Goal: Task Accomplishment & Management: Complete application form

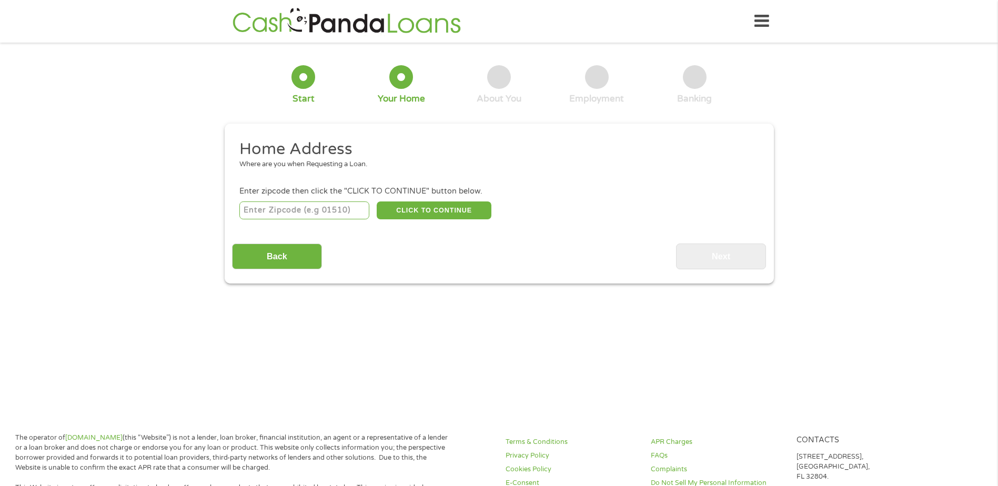
click at [316, 214] on input "number" at bounding box center [304, 210] width 130 height 18
type input "49224"
click at [434, 202] on button "CLICK TO CONTINUE" at bounding box center [434, 210] width 115 height 18
type input "49224"
type input "Albion"
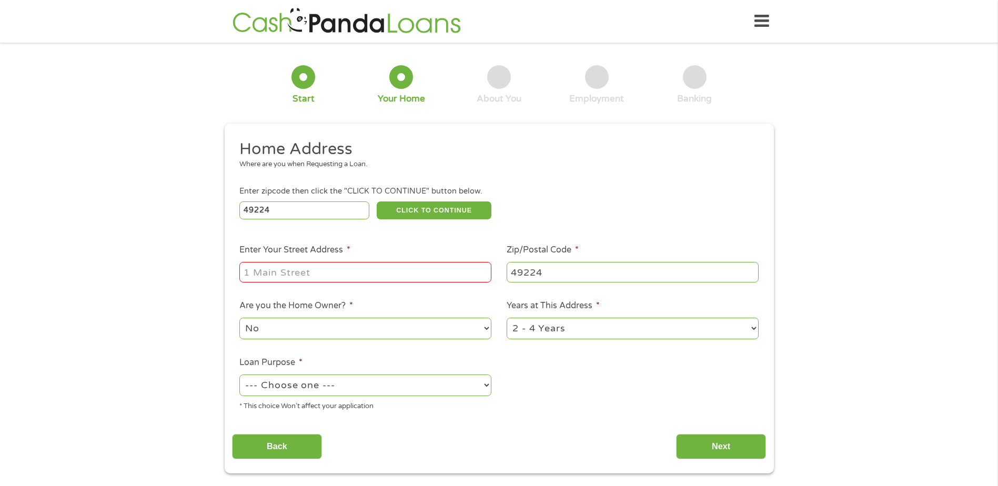
click at [367, 274] on input "Enter Your Street Address *" at bounding box center [365, 272] width 252 height 20
type input "[STREET_ADDRESS]"
click at [542, 333] on select "1 Year or less 1 - 2 Years 2 - 4 Years Over 4 Years" at bounding box center [633, 329] width 252 height 22
select select "60months"
click at [507, 318] on select "1 Year or less 1 - 2 Years 2 - 4 Years Over 4 Years" at bounding box center [633, 329] width 252 height 22
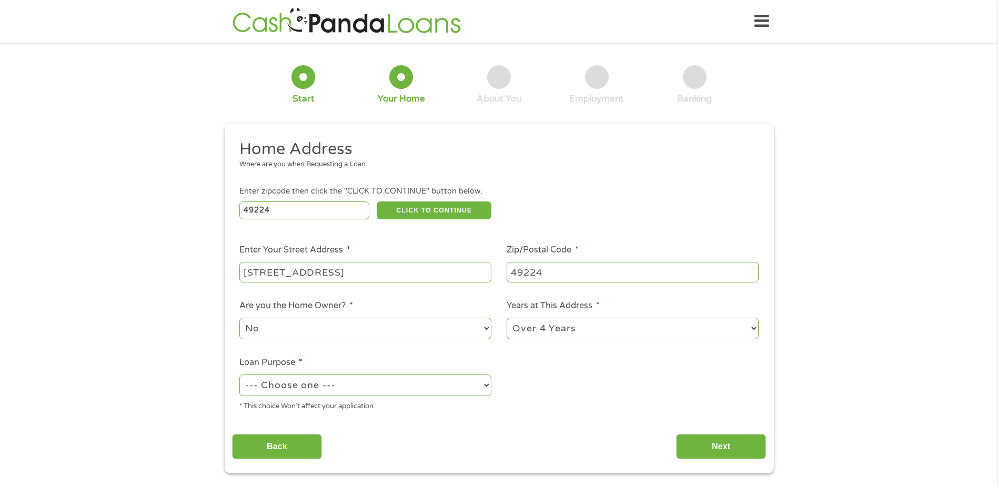
click at [352, 331] on select "No Yes" at bounding box center [365, 329] width 252 height 22
select select "yes"
click at [239, 318] on select "No Yes" at bounding box center [365, 329] width 252 height 22
click at [314, 387] on select "--- Choose one --- Pay Bills Debt Consolidation Home Improvement Major Purchase…" at bounding box center [365, 385] width 252 height 22
select select "other"
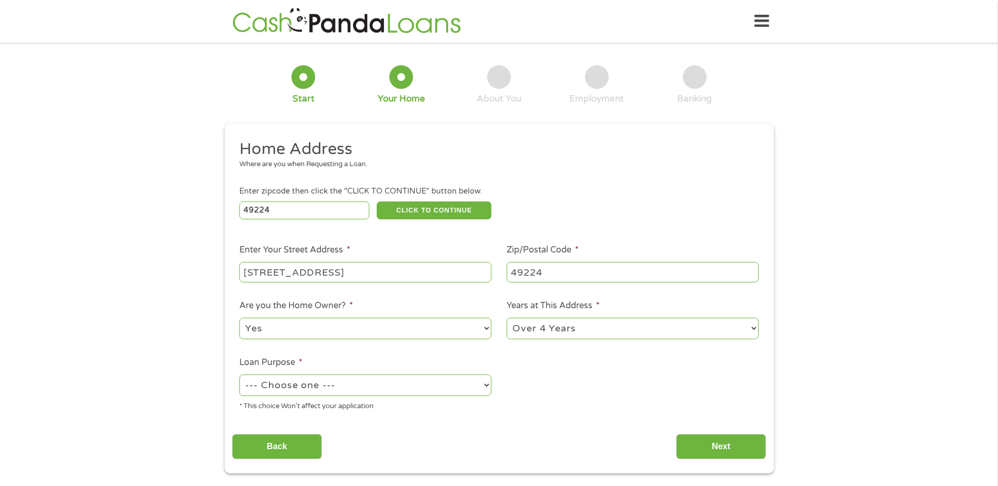
click at [239, 374] on select "--- Choose one --- Pay Bills Debt Consolidation Home Improvement Major Purchase…" at bounding box center [365, 385] width 252 height 22
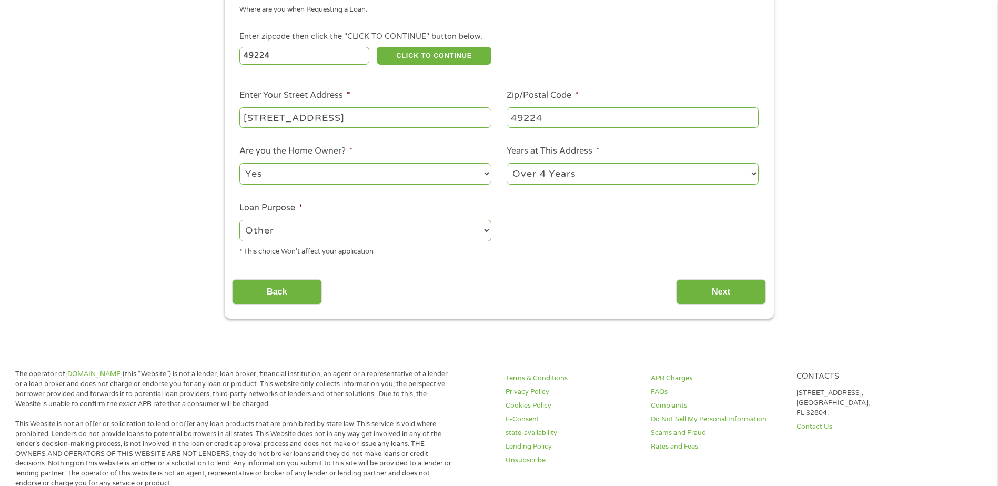
scroll to position [158, 0]
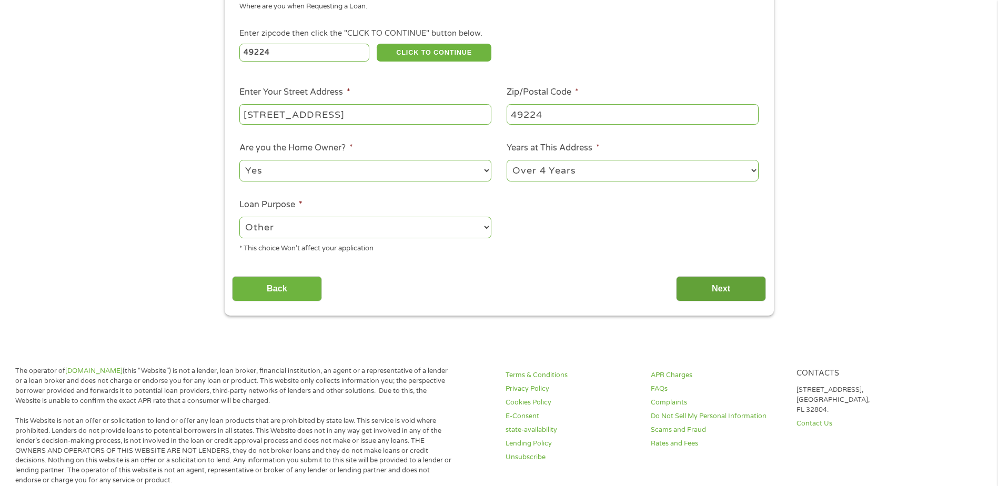
click at [708, 288] on input "Next" at bounding box center [721, 289] width 90 height 26
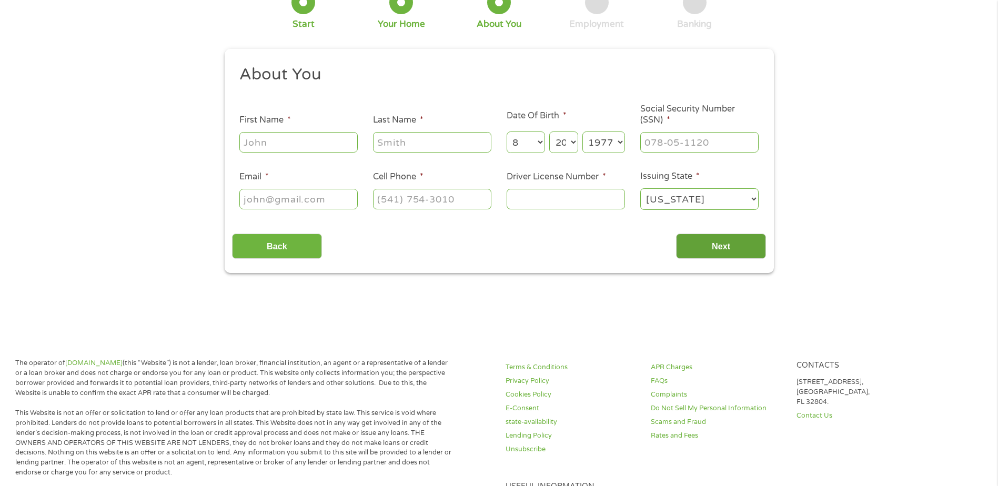
scroll to position [0, 0]
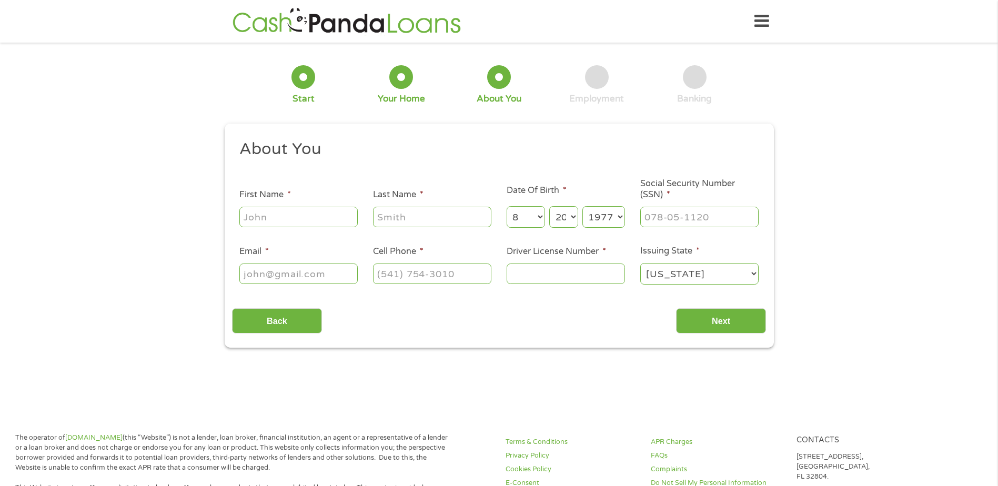
click at [305, 209] on input "First Name *" at bounding box center [298, 217] width 118 height 20
type input "[PERSON_NAME]"
type input "Ribbey"
type input "[EMAIL_ADDRESS][DOMAIN_NAME]"
type input "[PHONE_NUMBER]"
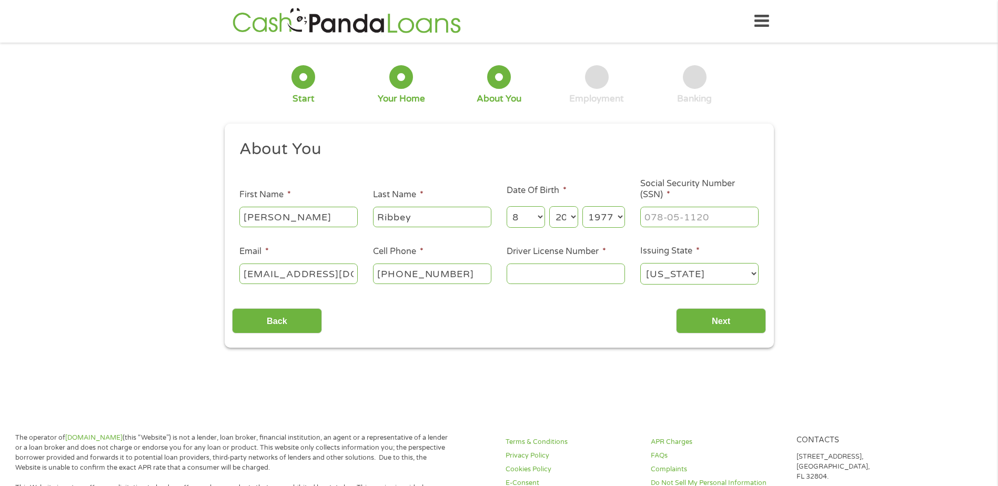
type input "___-__-____"
click at [712, 222] on input "___-__-____" at bounding box center [699, 217] width 118 height 20
click at [607, 276] on input "Driver License Number *" at bounding box center [566, 274] width 118 height 20
type input "R100599067651"
click at [704, 324] on input "Next" at bounding box center [721, 321] width 90 height 26
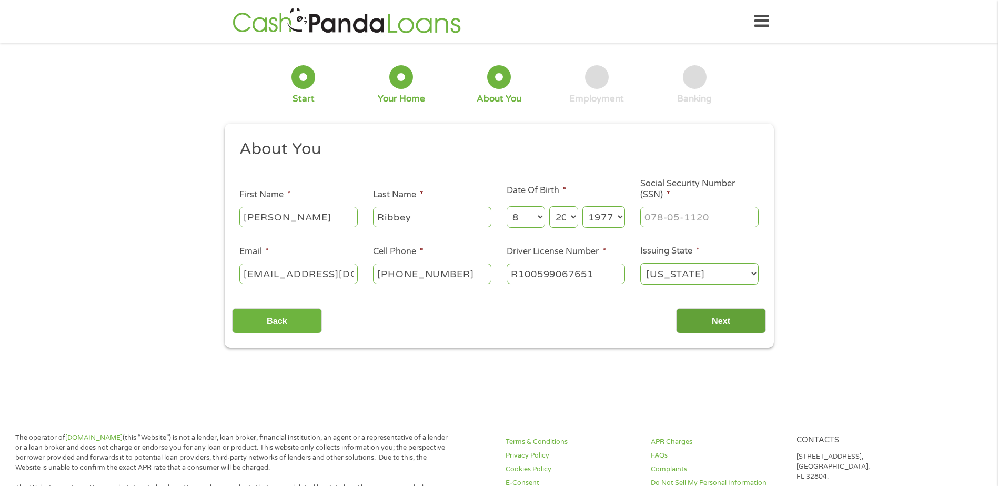
scroll to position [4, 4]
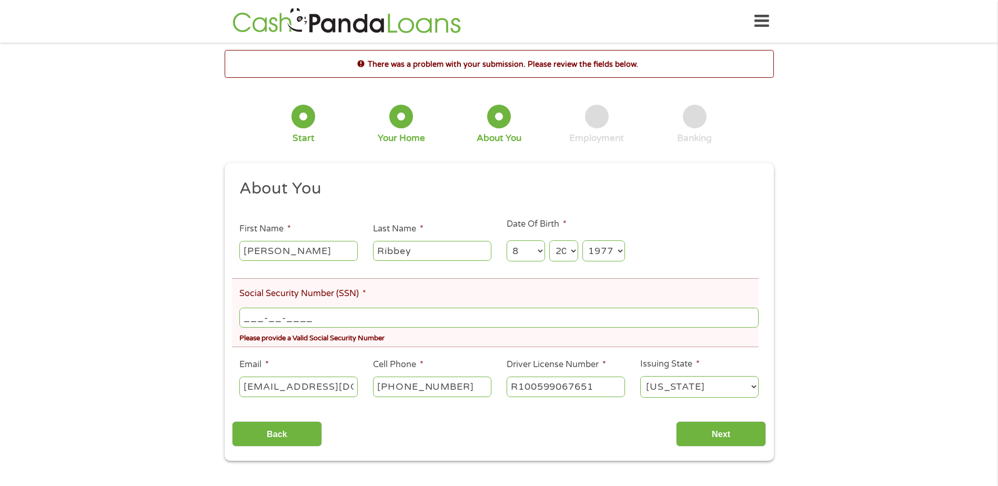
click at [327, 320] on input "___-__-____" at bounding box center [498, 318] width 519 height 20
type input "378-88-3410"
click at [693, 434] on input "Next" at bounding box center [721, 434] width 90 height 26
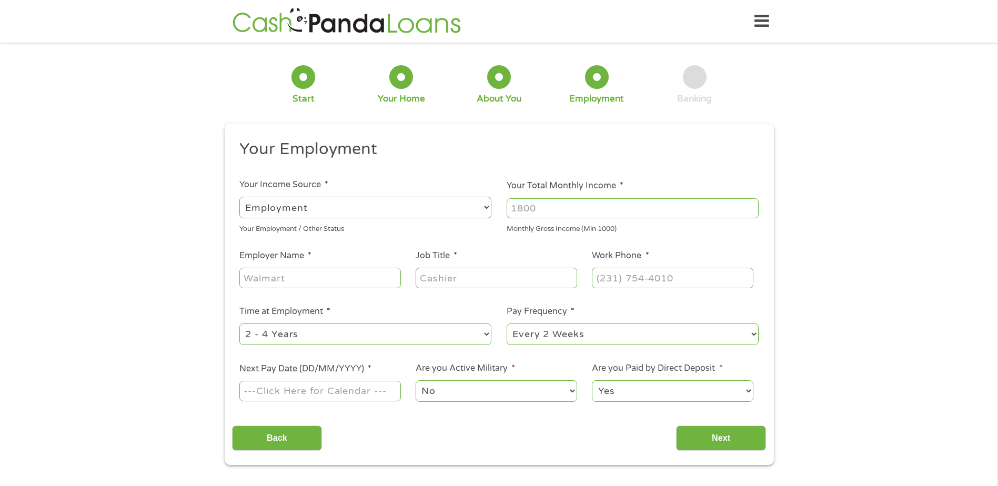
click at [356, 204] on select "--- Choose one --- Employment [DEMOGRAPHIC_DATA] Benefits" at bounding box center [365, 208] width 252 height 22
click at [239, 197] on select "--- Choose one --- Employment [DEMOGRAPHIC_DATA] Benefits" at bounding box center [365, 208] width 252 height 22
click at [540, 205] on input "Your Total Monthly Income *" at bounding box center [633, 208] width 252 height 20
type input "4400"
click at [314, 276] on input "Employer Name *" at bounding box center [319, 278] width 161 height 20
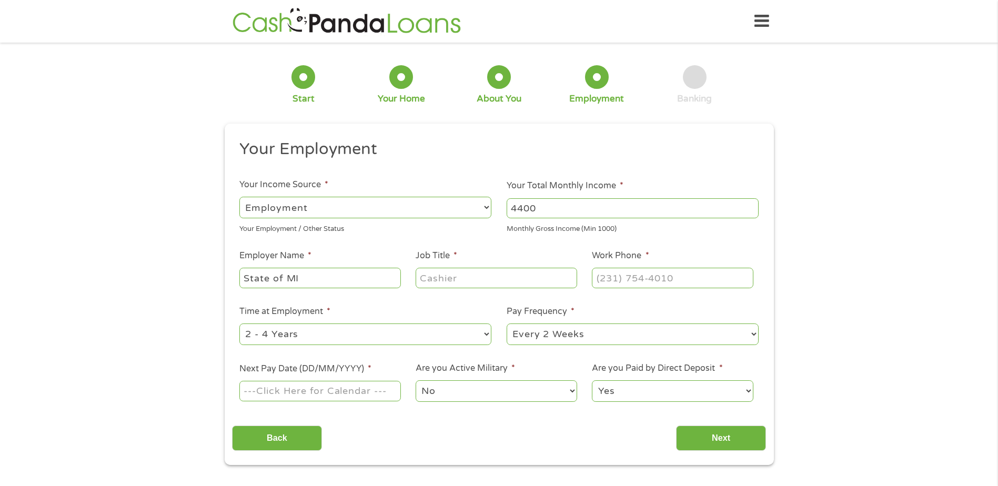
type input "State of MI"
type input "Counselor"
type input "[PHONE_NUMBER]"
click at [288, 337] on select "--- Choose one --- 1 Year or less 1 - 2 Years 2 - 4 Years Over 4 Years" at bounding box center [365, 334] width 252 height 22
select select "60months"
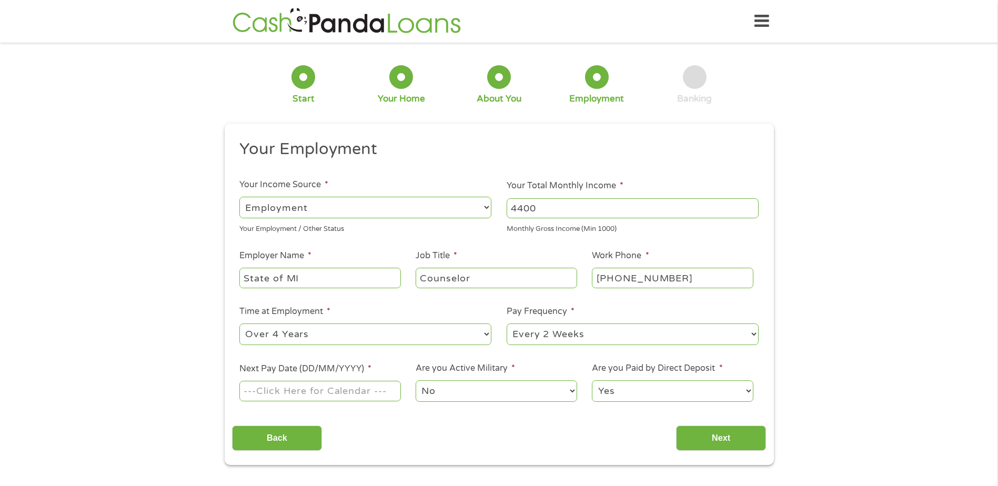
click at [239, 323] on select "--- Choose one --- 1 Year or less 1 - 2 Years 2 - 4 Years Over 4 Years" at bounding box center [365, 334] width 252 height 22
click at [369, 391] on input "Next Pay Date (DD/MM/YYYY) *" at bounding box center [319, 391] width 161 height 20
type input "[DATE]"
click at [718, 438] on input "Next" at bounding box center [721, 439] width 90 height 26
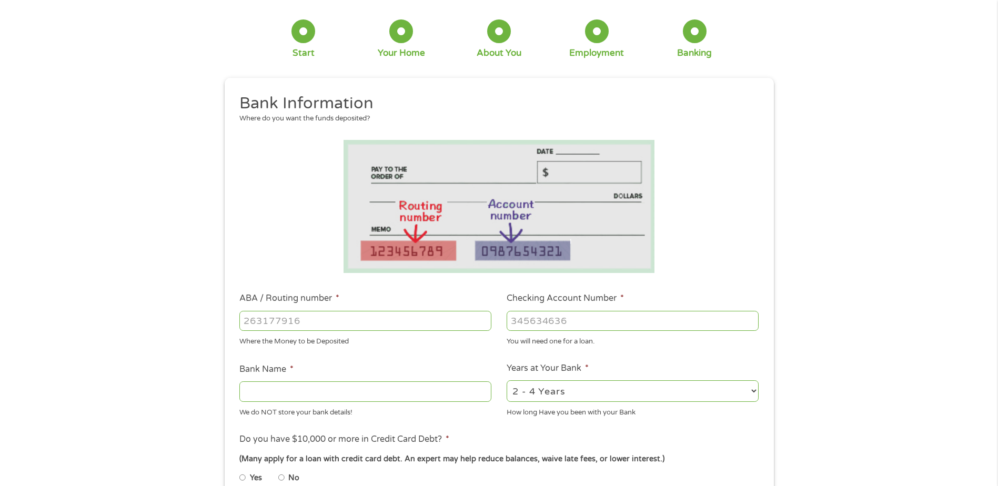
scroll to position [105, 0]
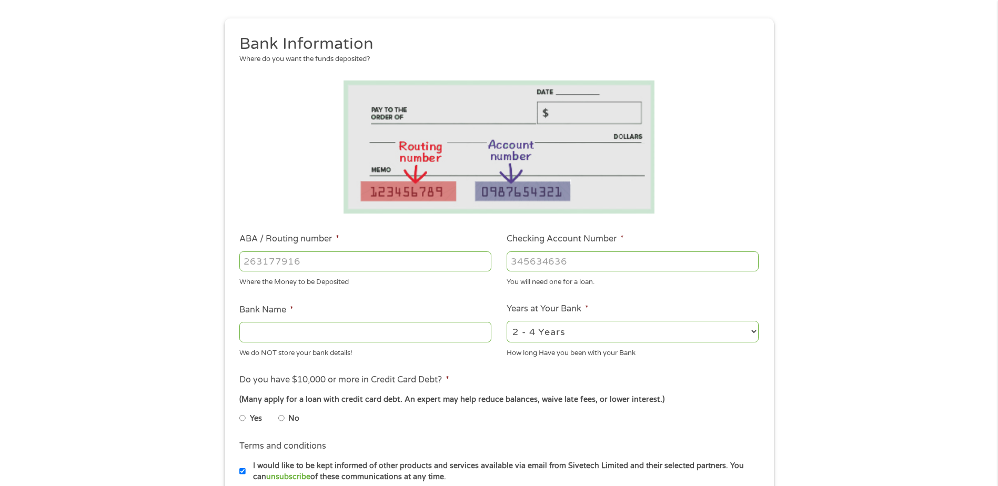
click at [382, 262] on input "ABA / Routing number *" at bounding box center [365, 261] width 252 height 20
type input "272481567"
type input "AMERICAN 1 CREDIT UNION"
type input "272481567"
type input "1800019043205"
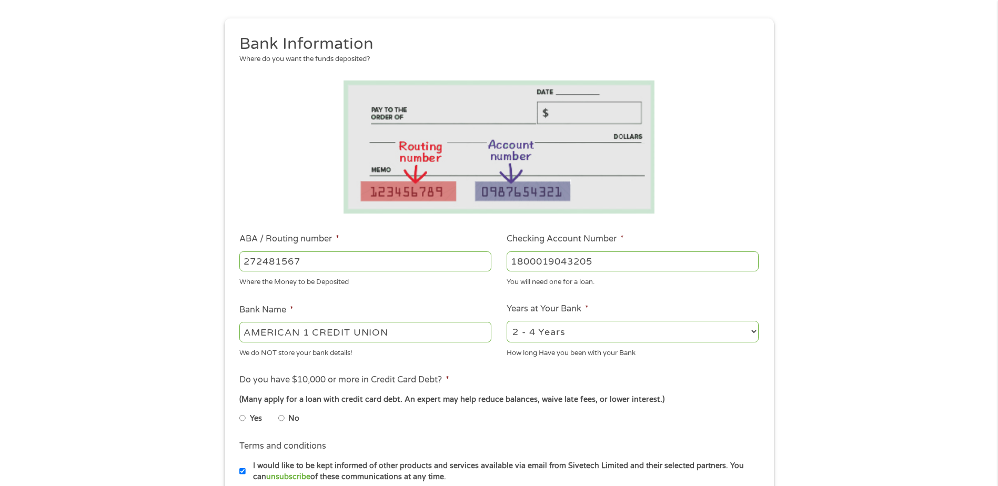
click at [535, 334] on select "2 - 4 Years 6 - 12 Months 1 - 2 Years Over 4 Years" at bounding box center [633, 332] width 252 height 22
select select "60months"
click at [507, 321] on select "2 - 4 Years 6 - 12 Months 1 - 2 Years Over 4 Years" at bounding box center [633, 332] width 252 height 22
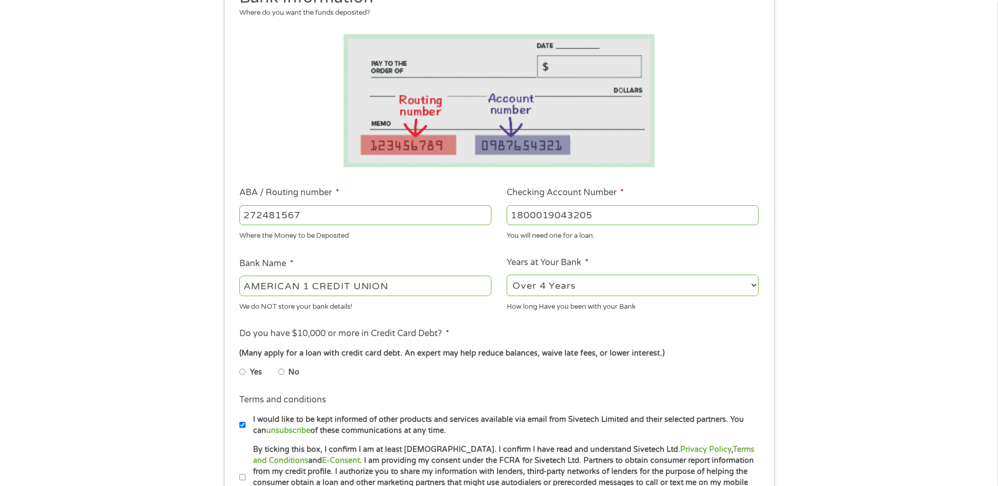
scroll to position [210, 0]
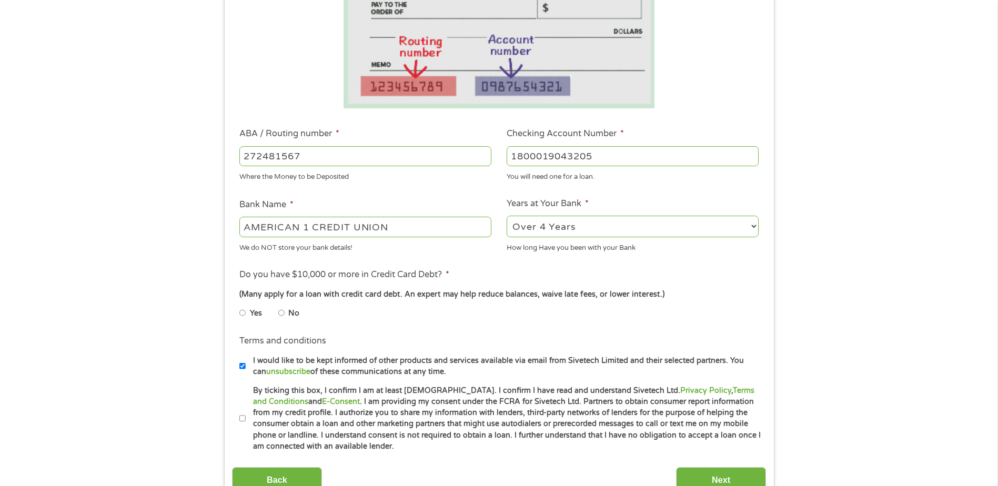
click at [280, 314] on input "No" at bounding box center [281, 313] width 6 height 17
radio input "true"
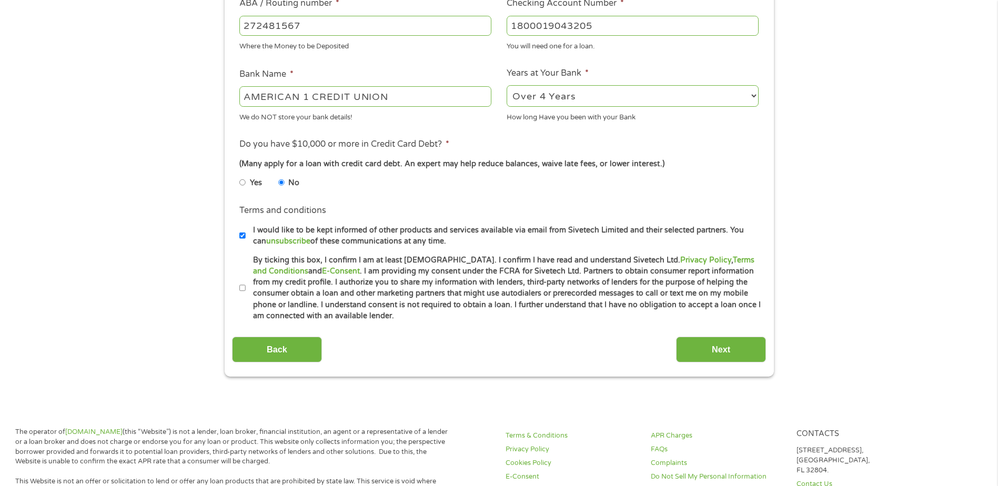
scroll to position [368, 0]
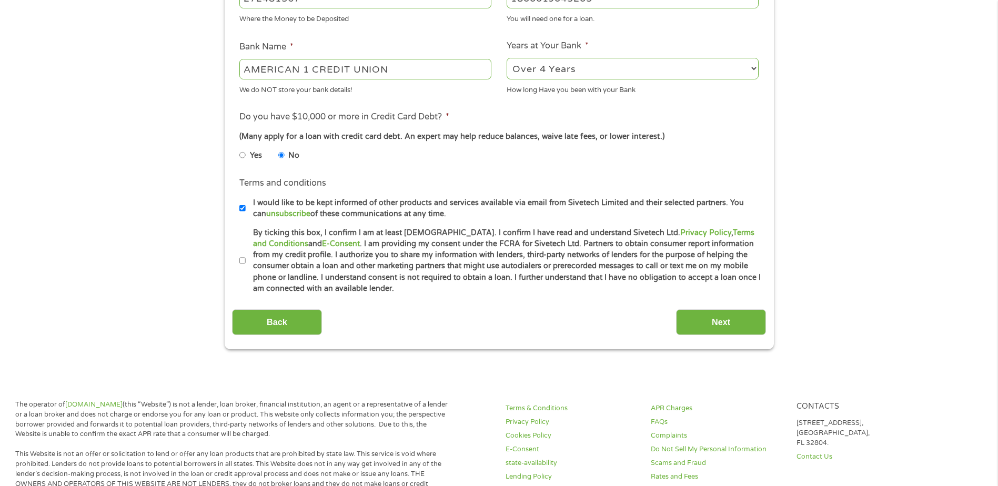
click at [243, 207] on input "I would like to be kept informed of other products and services available via e…" at bounding box center [242, 208] width 6 height 17
checkbox input "false"
click at [239, 261] on input "By ticking this box, I confirm I am at least [DEMOGRAPHIC_DATA]. I confirm I ha…" at bounding box center [242, 260] width 6 height 17
checkbox input "true"
click at [716, 327] on input "Next" at bounding box center [721, 322] width 90 height 26
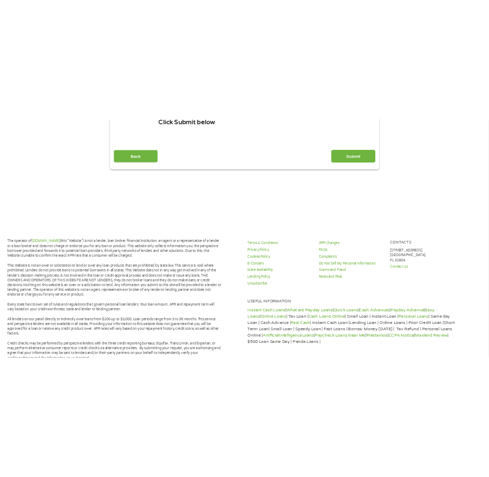
scroll to position [0, 0]
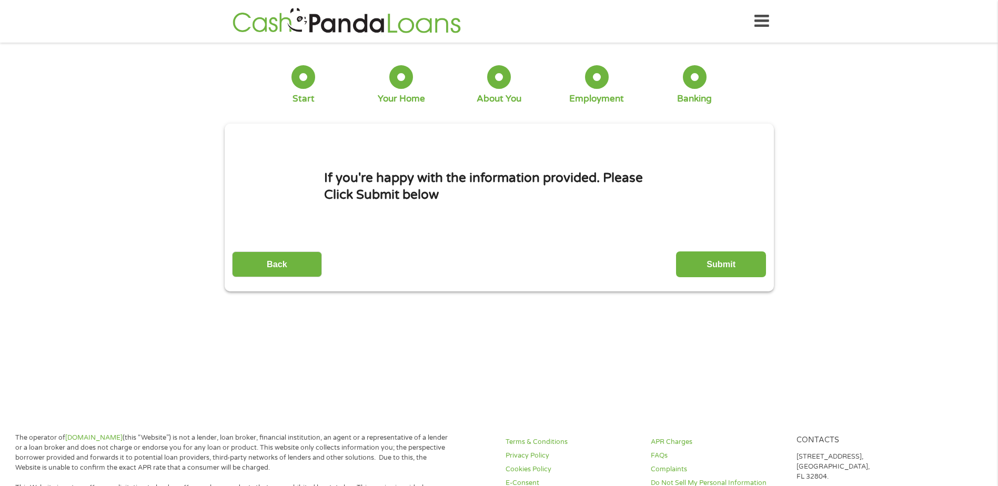
click at [738, 268] on input "Submit" at bounding box center [721, 264] width 90 height 26
